Goal: Navigation & Orientation: Find specific page/section

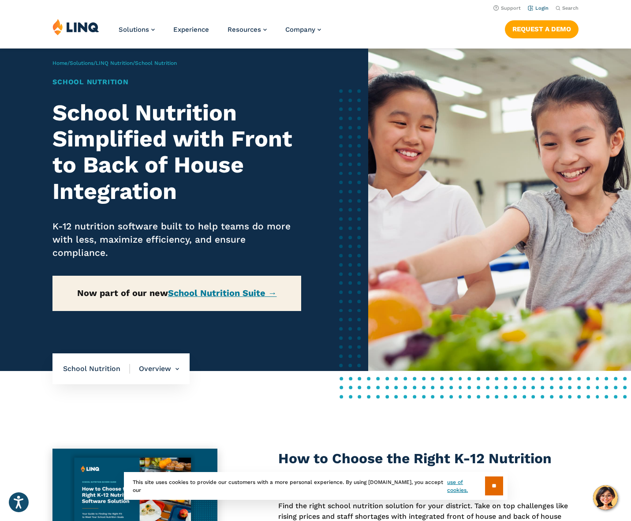
click at [538, 8] on link "Login" at bounding box center [538, 8] width 21 height 6
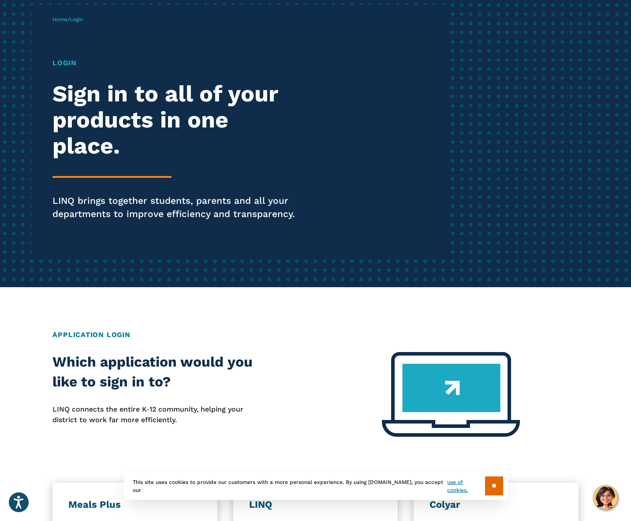
scroll to position [132, 0]
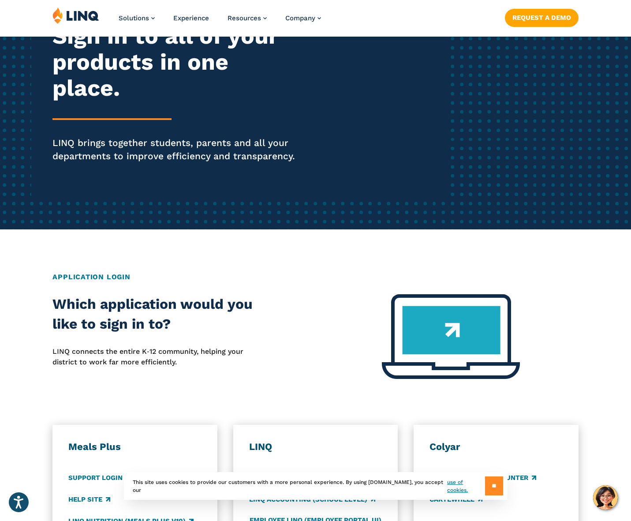
click at [496, 485] on input "**" at bounding box center [494, 486] width 18 height 19
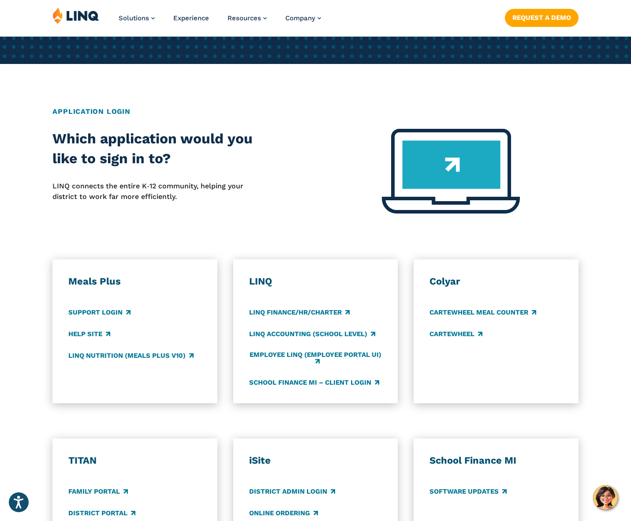
scroll to position [309, 0]
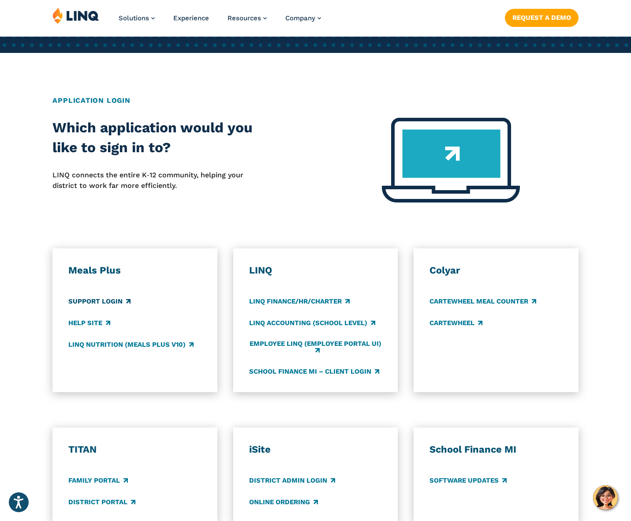
click at [110, 302] on link "Support Login" at bounding box center [99, 302] width 62 height 10
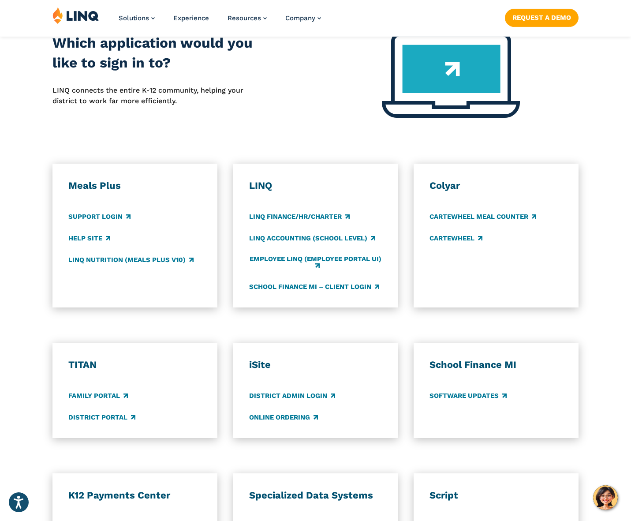
scroll to position [397, 0]
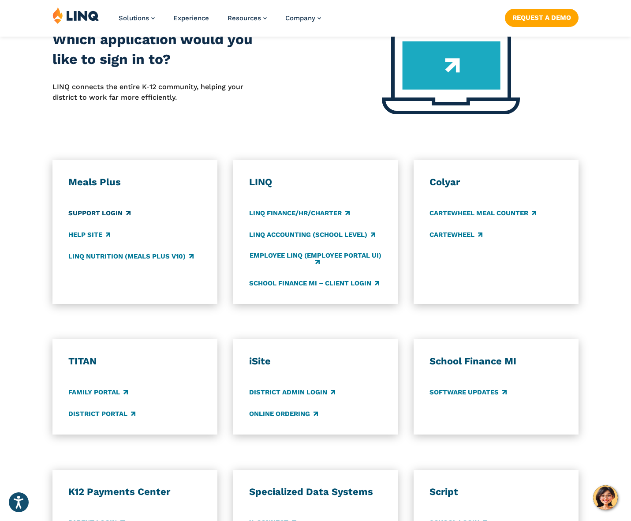
click at [95, 214] on link "Support Login" at bounding box center [99, 213] width 62 height 10
